Goal: Transaction & Acquisition: Purchase product/service

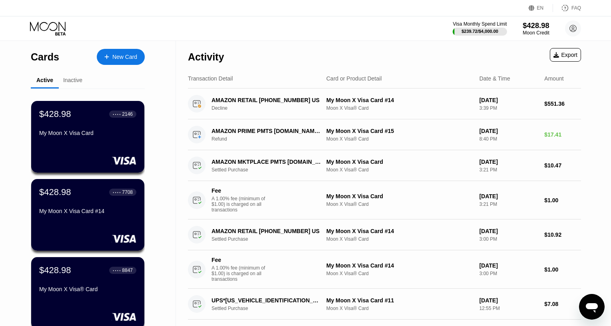
click at [539, 28] on div "$428.98" at bounding box center [536, 25] width 27 height 8
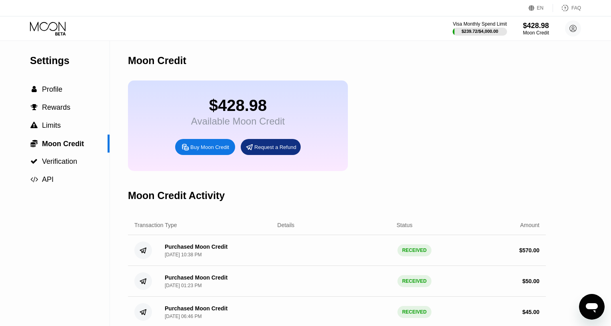
click at [223, 150] on div "Buy Moon Credit" at bounding box center [209, 147] width 39 height 7
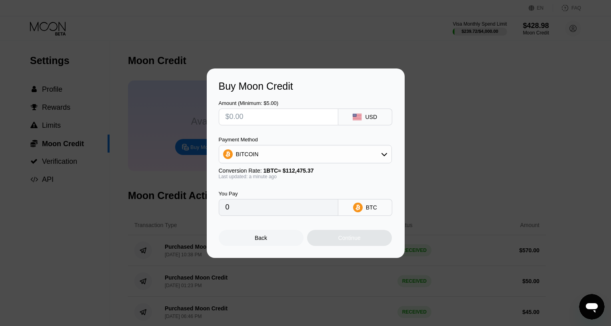
click at [298, 121] on input "text" at bounding box center [279, 117] width 106 height 16
type input "$17"
type input "0.00015115"
type input "$170"
type input "0.00151145"
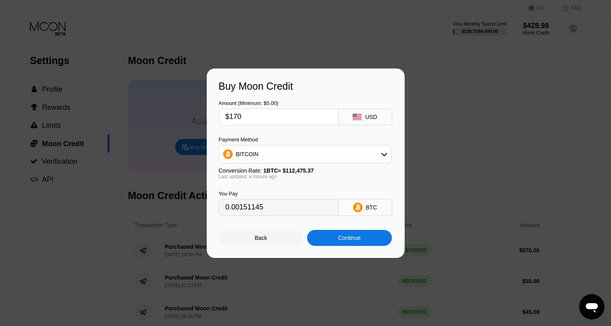
type input "$170"
click at [315, 153] on div "BITCOIN" at bounding box center [305, 154] width 172 height 16
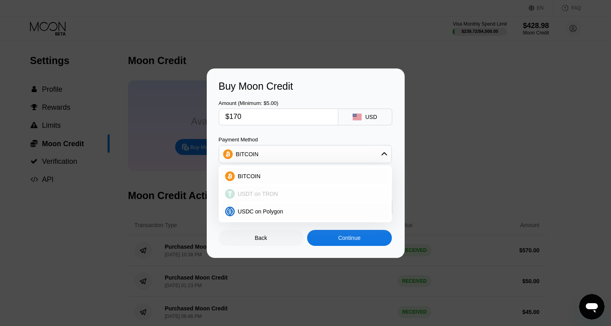
click at [260, 191] on span "USDT on TRON" at bounding box center [258, 193] width 40 height 6
type input "171.72"
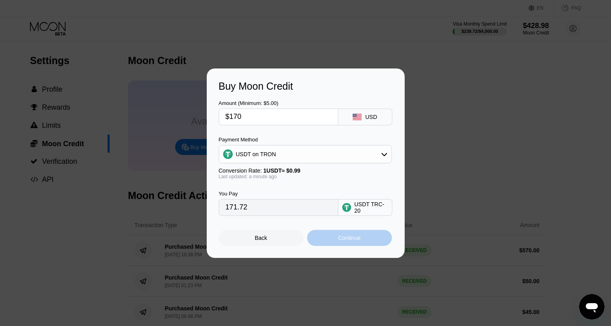
click at [378, 239] on div "Continue" at bounding box center [349, 238] width 85 height 16
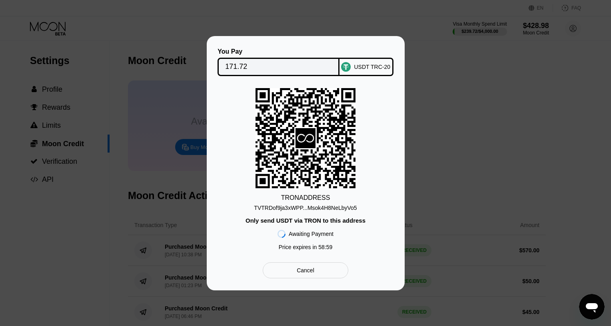
click at [350, 206] on div "TVTRDof9ja3xWPP...Msok4H8NeLbyVo5" at bounding box center [305, 207] width 103 height 6
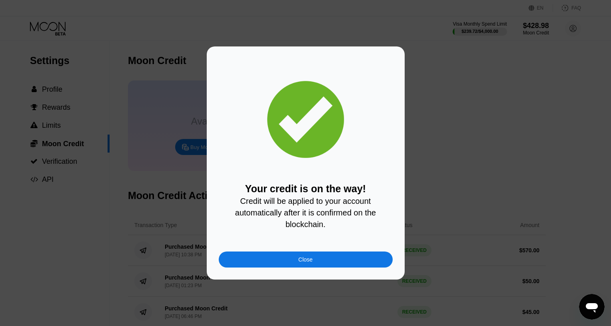
click at [331, 260] on div "Close" at bounding box center [306, 259] width 174 height 16
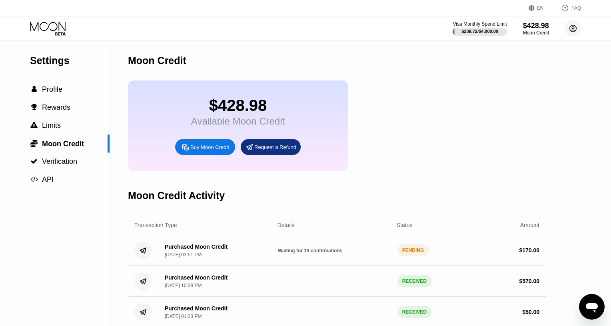
click at [574, 24] on circle at bounding box center [573, 28] width 16 height 16
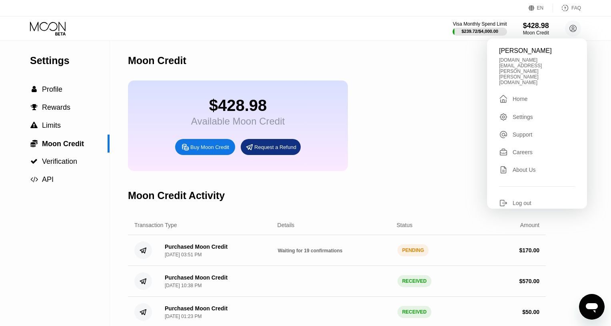
click at [530, 94] on div " Home" at bounding box center [537, 99] width 76 height 10
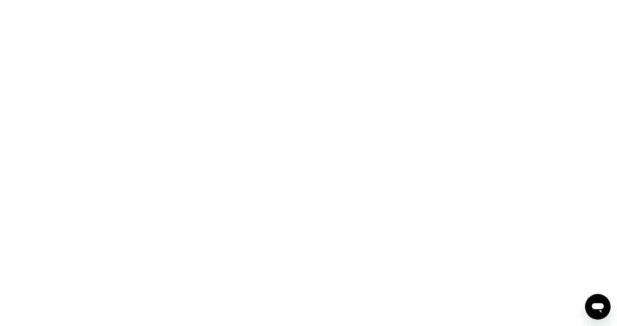
click at [372, 48] on div at bounding box center [308, 163] width 617 height 326
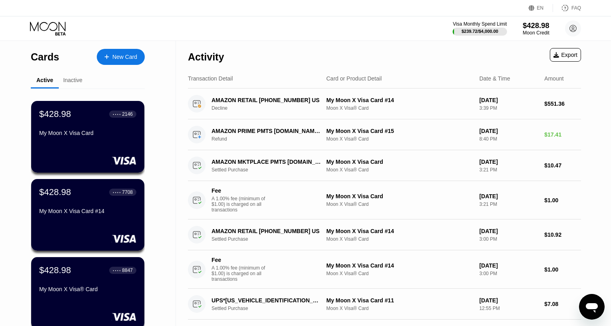
click at [537, 29] on div "$428.98" at bounding box center [536, 25] width 27 height 8
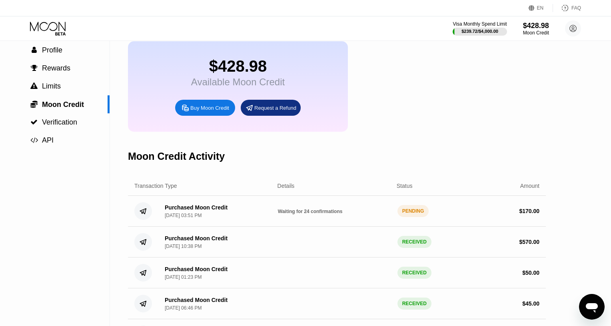
scroll to position [83, 0]
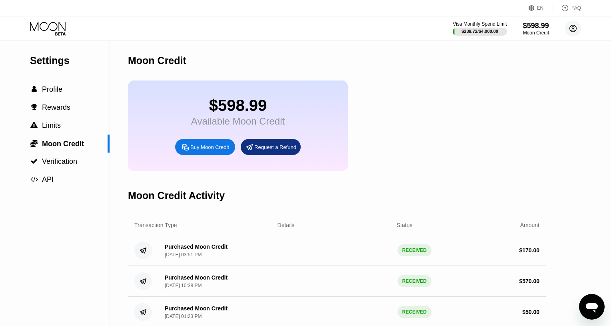
click at [576, 28] on icon at bounding box center [573, 28] width 7 height 7
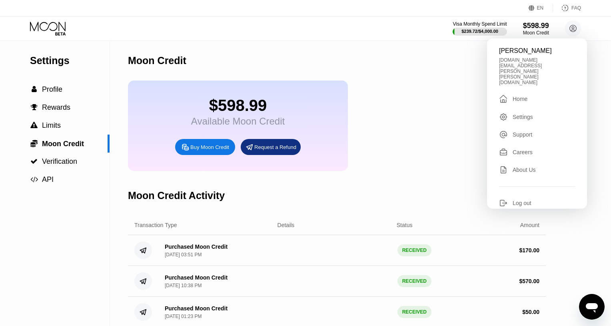
click at [521, 96] on div "Home" at bounding box center [520, 99] width 15 height 6
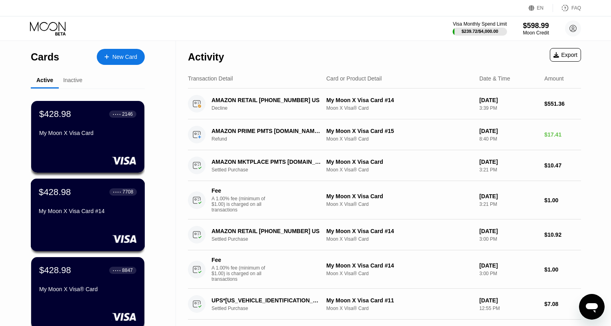
click at [121, 223] on div "$428.98 ● ● ● ● 7708 My Moon X Visa Card #14" at bounding box center [88, 214] width 114 height 72
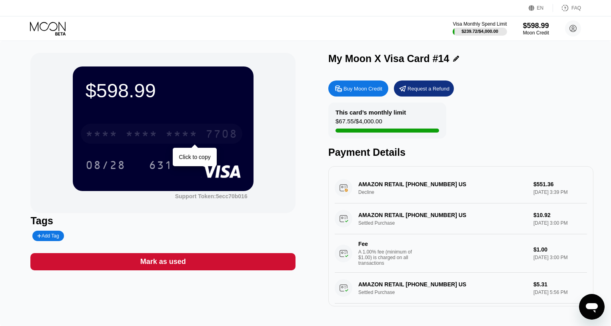
click at [158, 135] on div "* * * * * * * * * * * * 7708" at bounding box center [162, 134] width 162 height 20
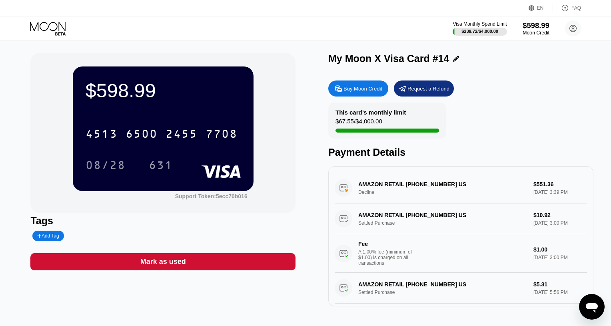
click at [530, 27] on div "$598.99" at bounding box center [536, 25] width 27 height 8
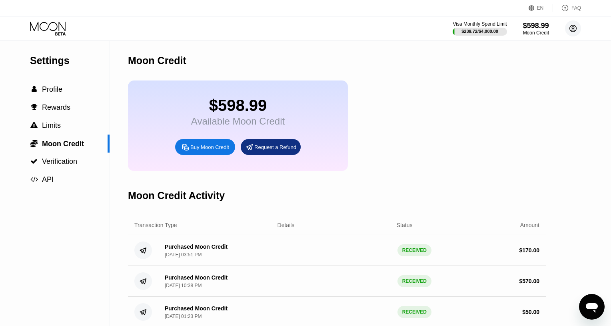
click at [572, 32] on circle at bounding box center [573, 28] width 16 height 16
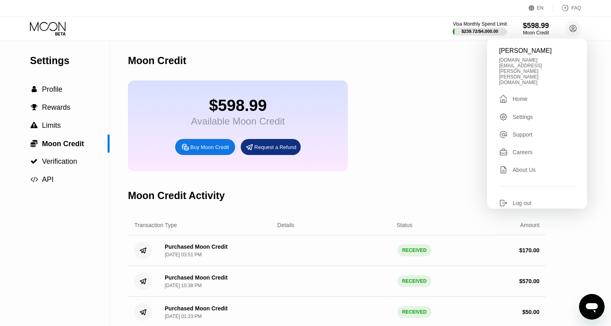
click at [526, 96] on div "Home" at bounding box center [520, 99] width 15 height 6
